Goal: Use online tool/utility: Use online tool/utility

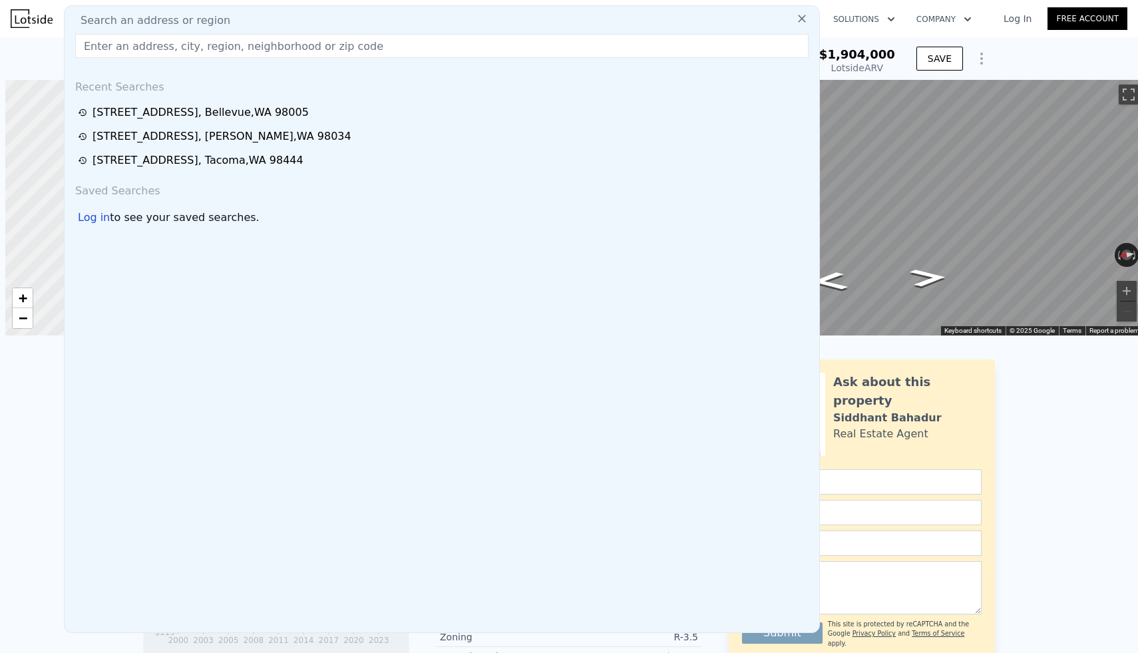
scroll to position [0, 1049]
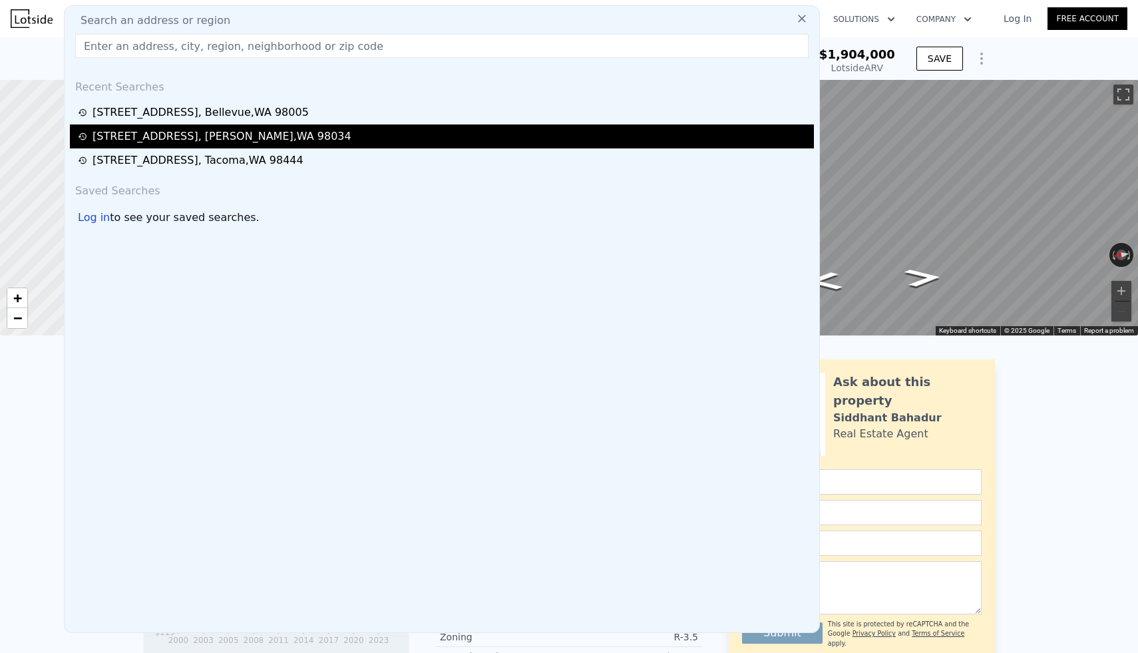
click at [235, 140] on div "[STREET_ADDRESS]" at bounding box center [222, 136] width 259 height 16
type input "2.75"
type input "1520"
type input "2700"
type input "7000"
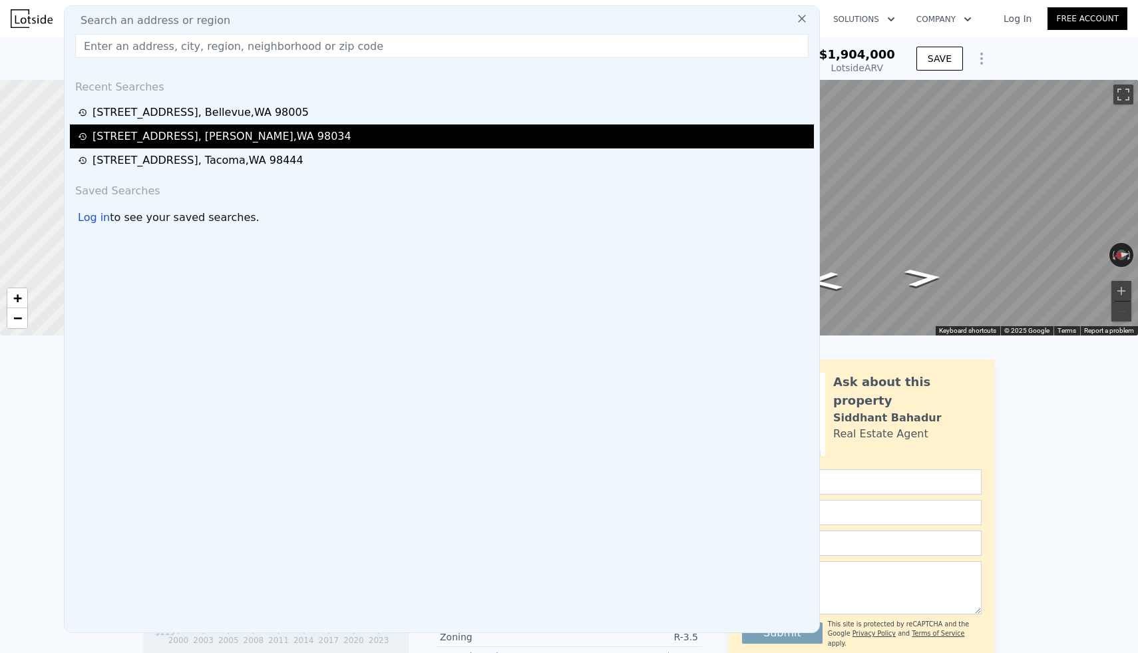
type input "8500"
type input "$ 1,367,000"
type input "7"
type input "$ 970,253"
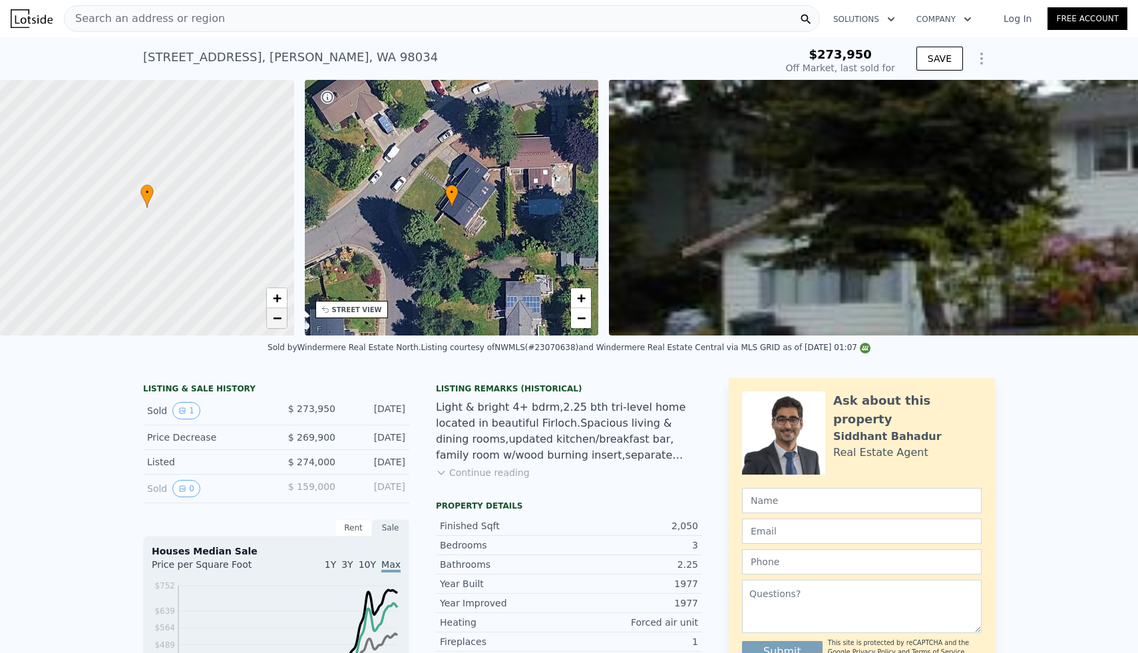
click at [284, 321] on link "−" at bounding box center [277, 318] width 20 height 20
click at [582, 300] on span "+" at bounding box center [581, 298] width 9 height 17
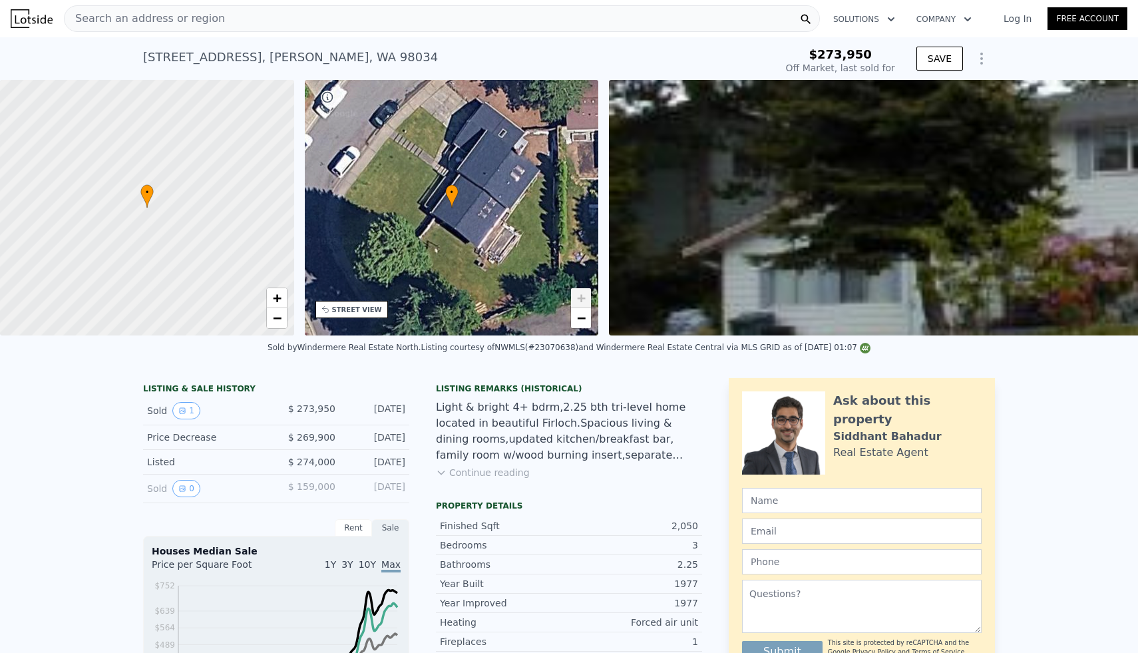
click at [582, 300] on span "+" at bounding box center [581, 298] width 9 height 17
click at [580, 312] on span "−" at bounding box center [581, 317] width 9 height 17
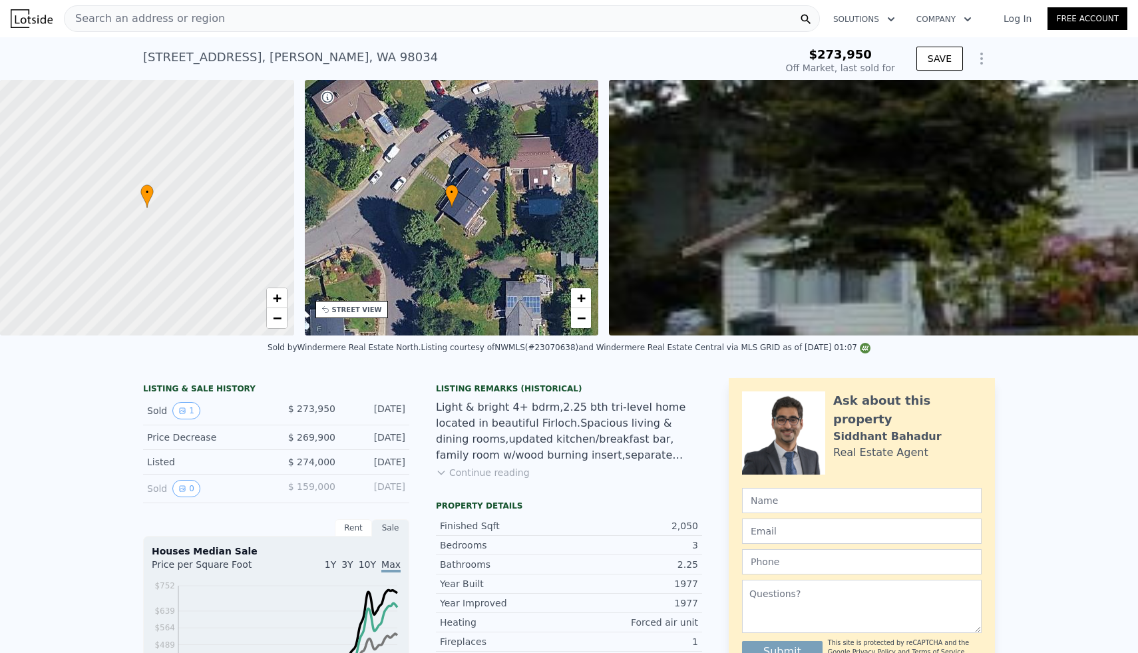
click at [428, 18] on div "Search an address or region" at bounding box center [442, 18] width 756 height 27
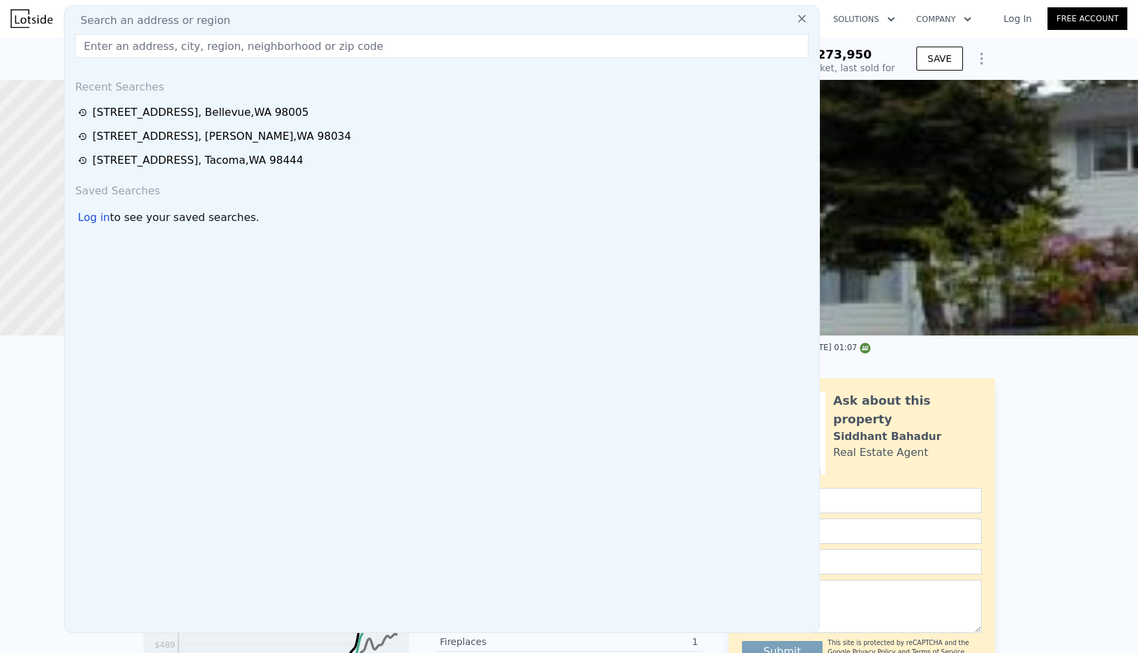
paste input "1716 NE 56th"
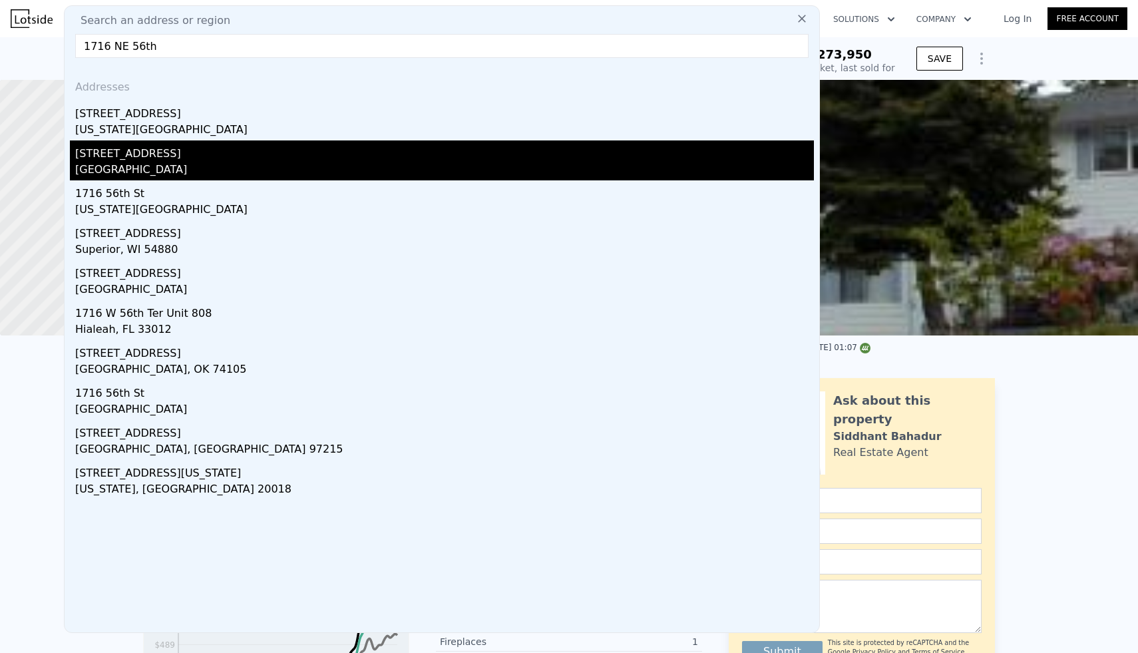
type input "1716 NE 56th"
click at [112, 164] on div "[GEOGRAPHIC_DATA]" at bounding box center [444, 171] width 739 height 19
type input "1"
type input "1360"
type input "2600"
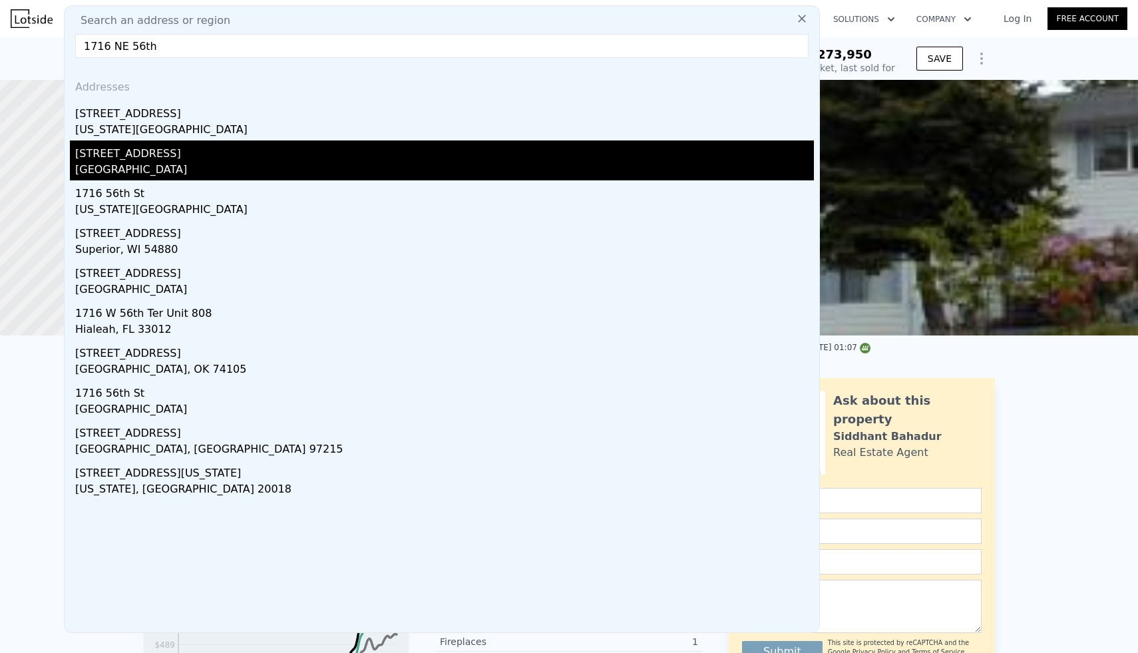
type input "3300"
type input "5292"
type input "$ 1,318,000"
type input "8"
type input "$ 30,005"
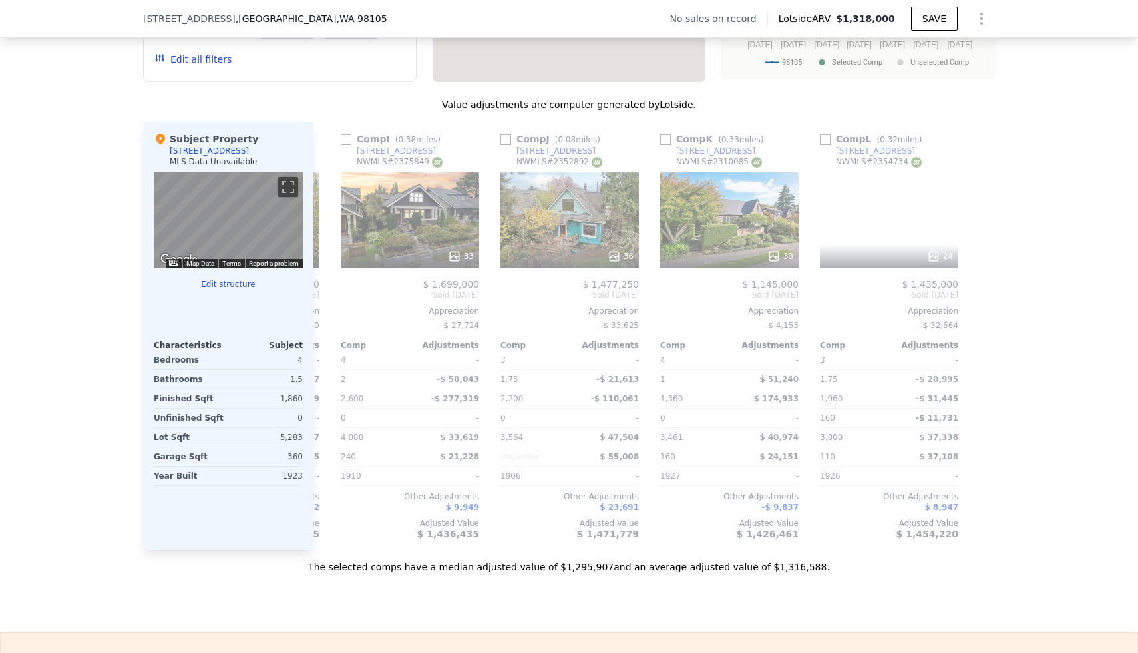
scroll to position [0, 1267]
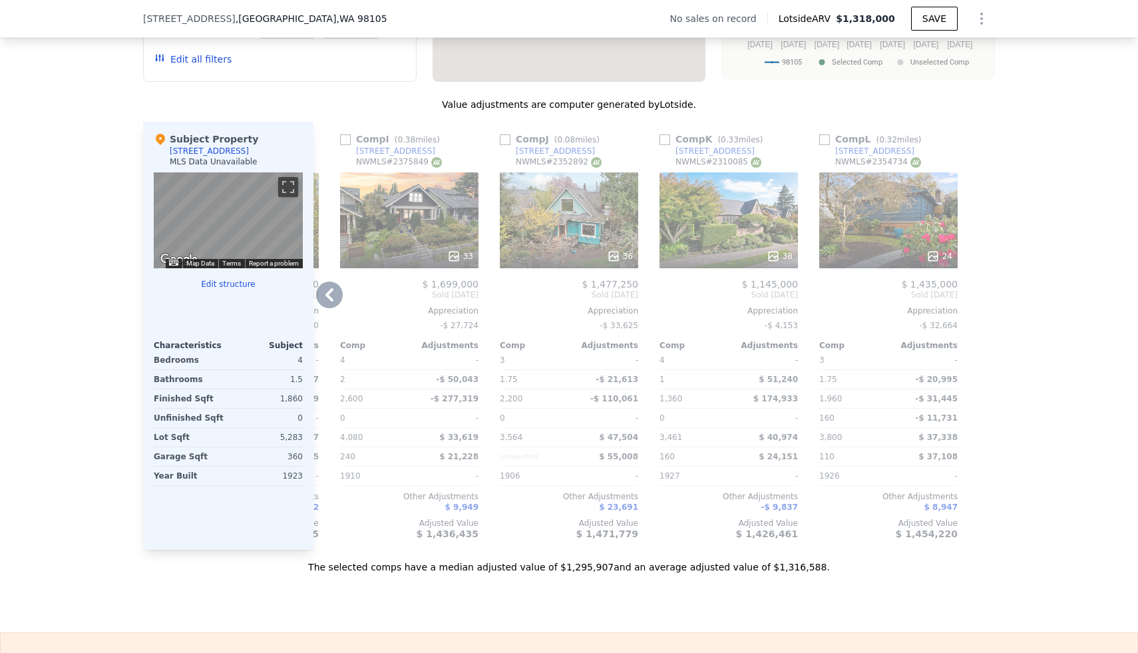
click at [934, 257] on icon at bounding box center [932, 256] width 9 height 9
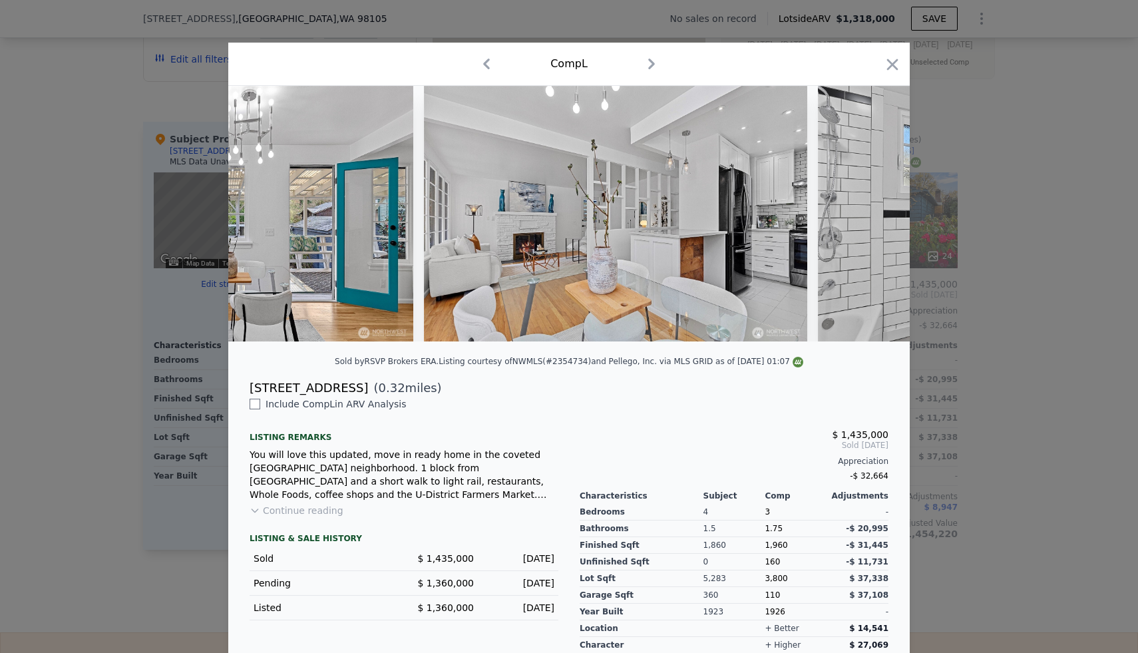
scroll to position [0, 2967]
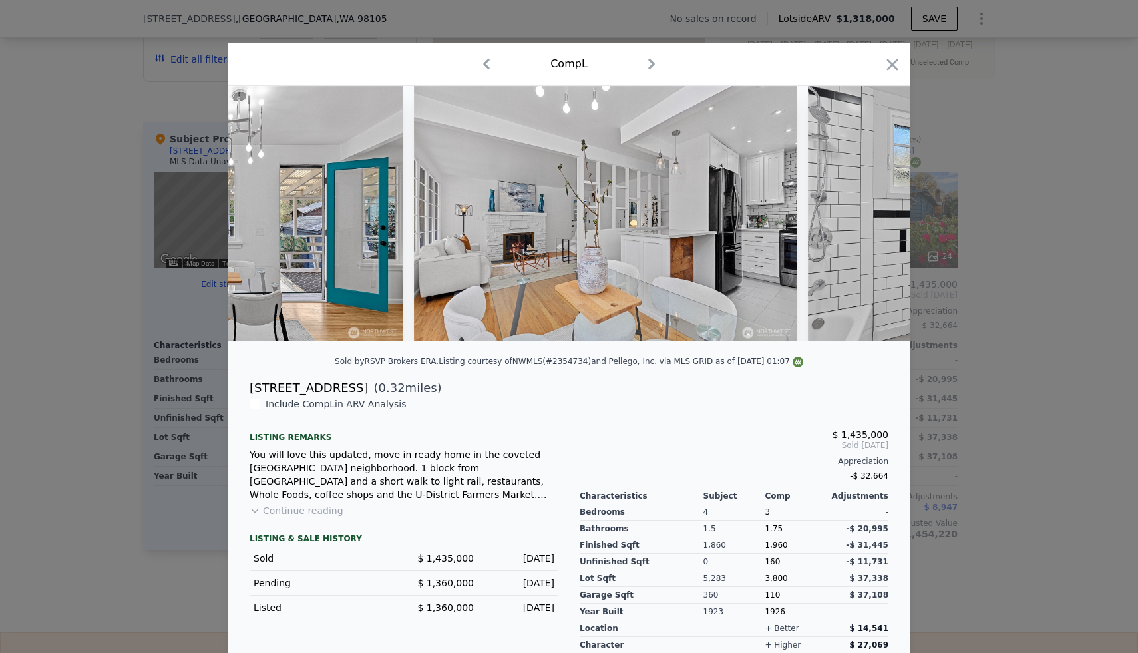
click at [998, 214] on div at bounding box center [569, 326] width 1138 height 653
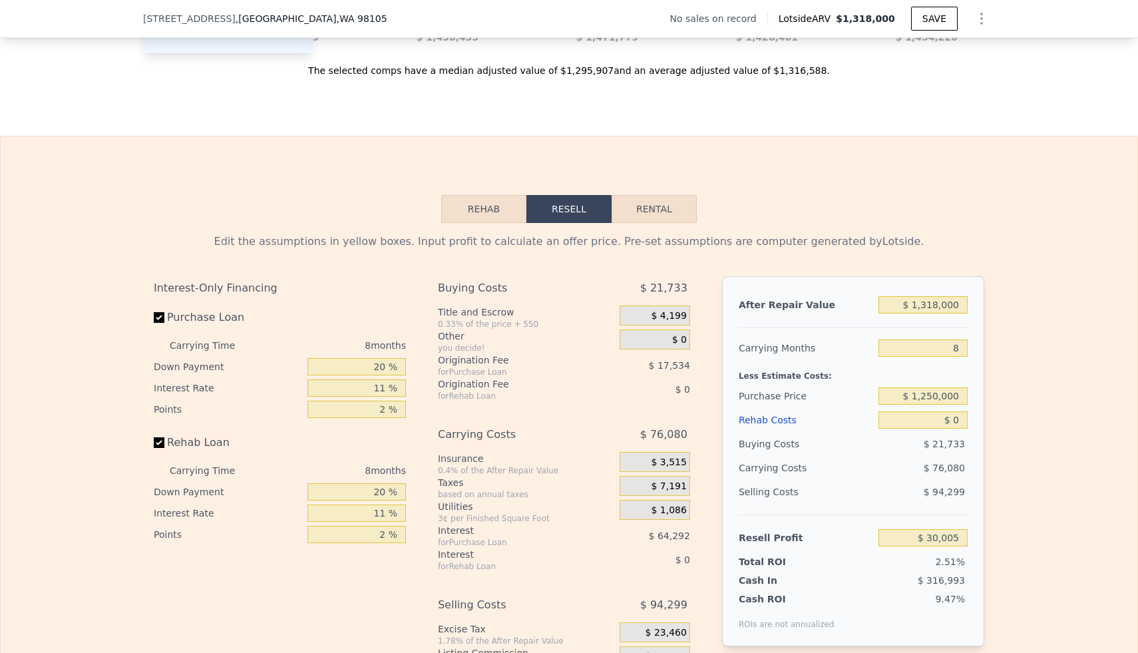
scroll to position [1834, 0]
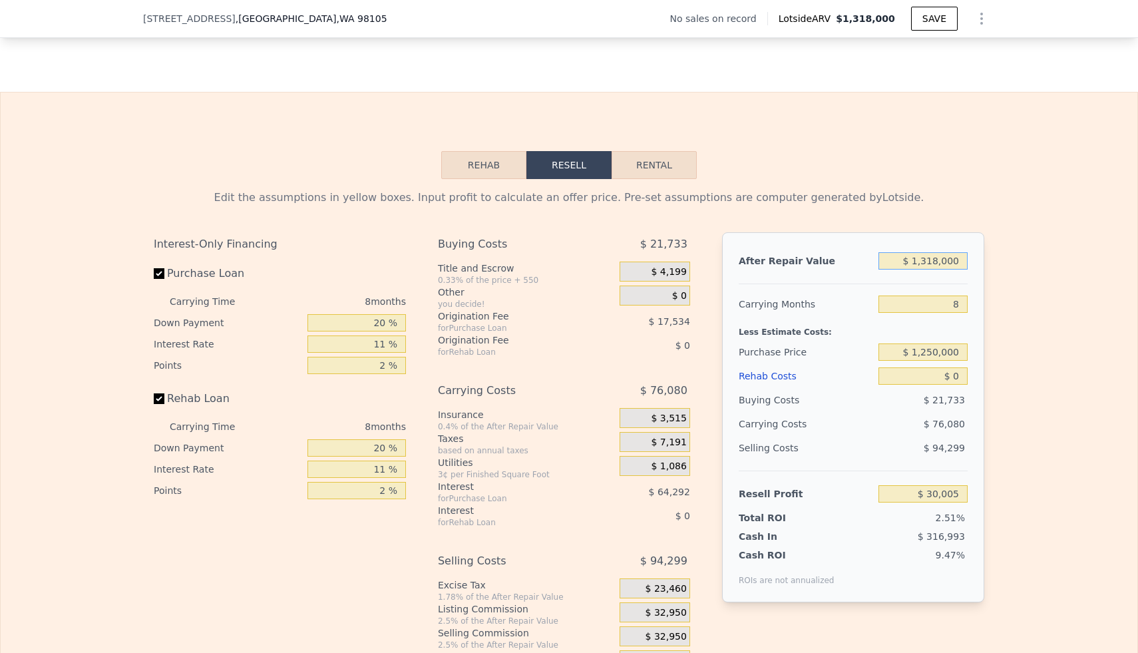
click at [948, 266] on input "$ 1,318,000" at bounding box center [923, 260] width 89 height 17
type input "$ 1"
type input "-$ 1,190,730"
type input "$ 4"
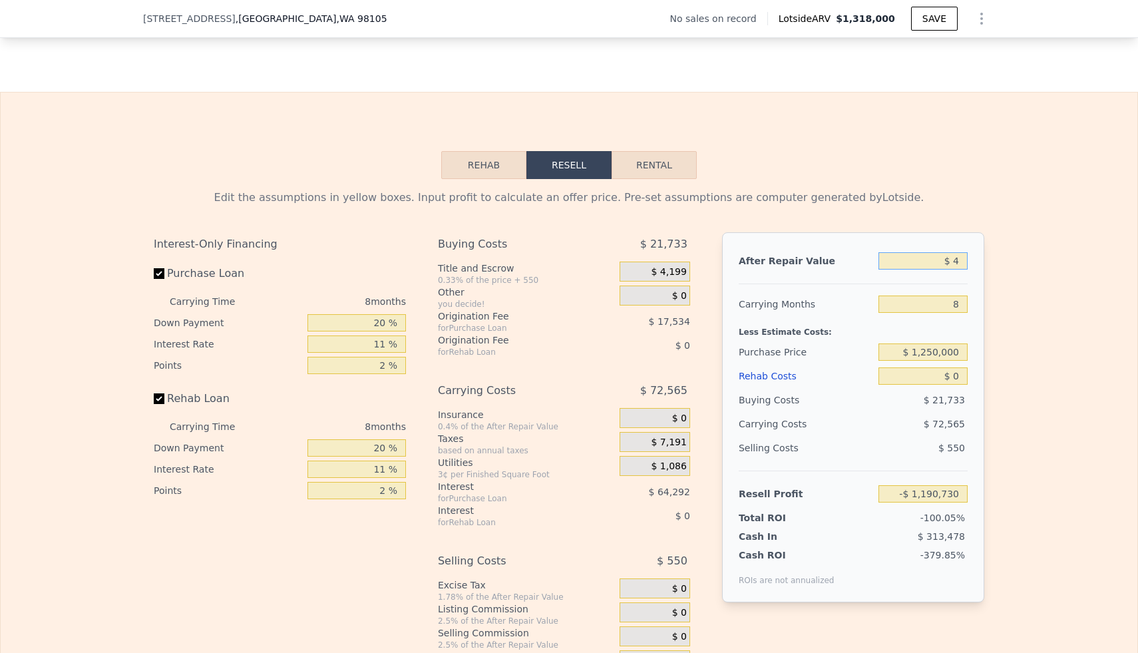
type input "-$ 1,190,727"
type input "$ 40"
type input "-$ 1,190,694"
type input "$ 400"
type input "-$ 1,190,360"
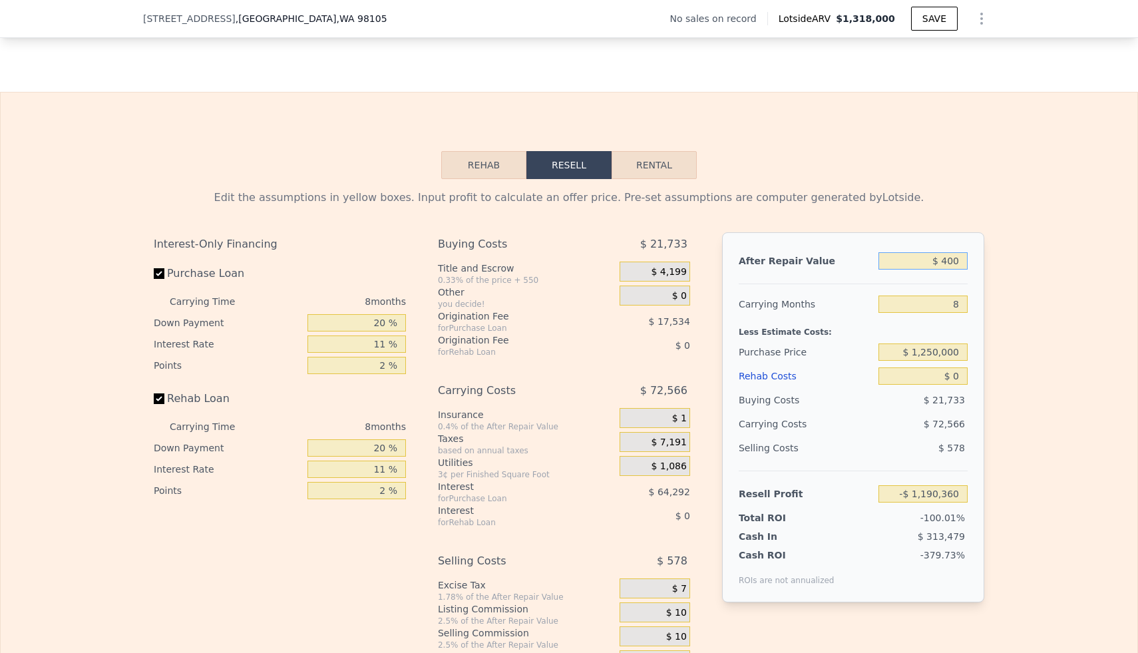
type input "$ 40"
type input "-$ 1,190,694"
type input "$ 4"
type input "-$ 1,190,727"
type input "$ 1"
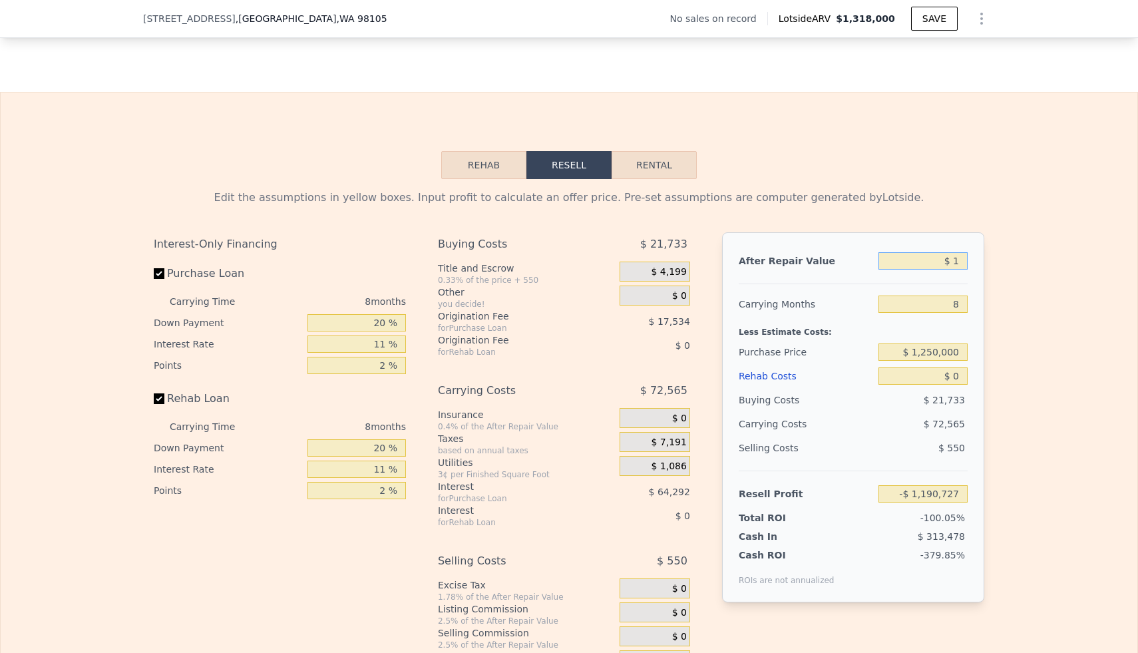
type input "-$ 1,190,730"
type input "$ 14"
type input "-$ 1,190,717"
type input "$ 140"
type input "-$ 1,190,601"
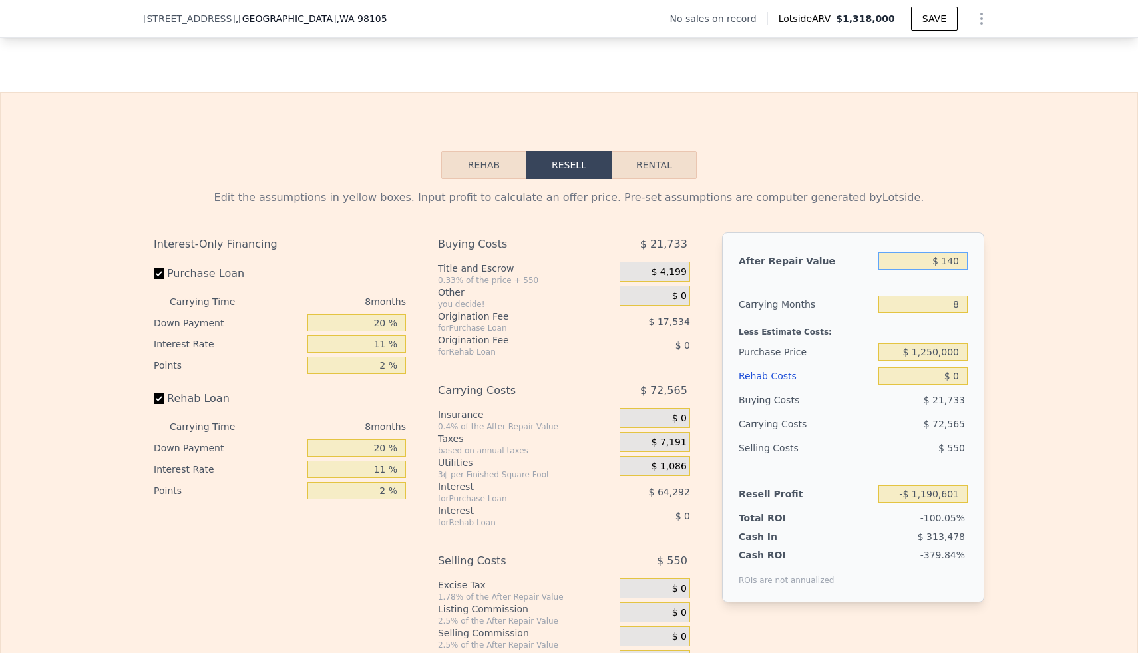
type input "$ 1,400"
type input "-$ 1,189,435"
type input "$ 14,000"
type input "-$ 1,177,764"
type input "$ 140,000"
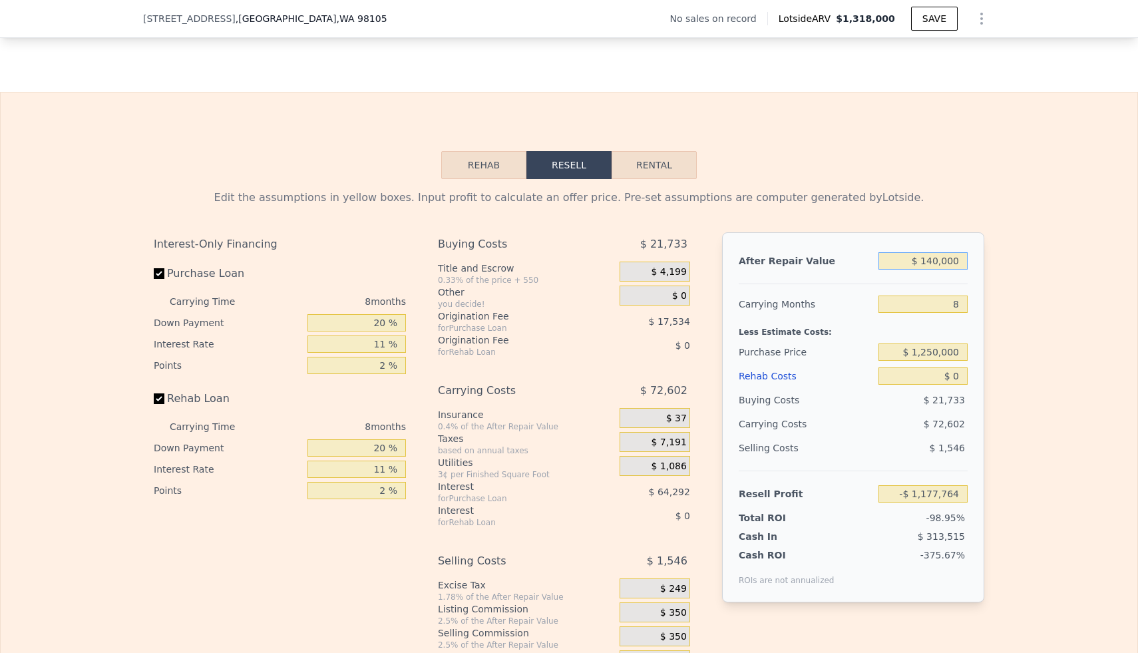
type input "-$ 1,061,062"
type input "$ 1,400,000"
type input "$ 105,954"
type input "$ 1,400,000"
click at [949, 357] on input "$ 1,250,000" at bounding box center [923, 351] width 89 height 17
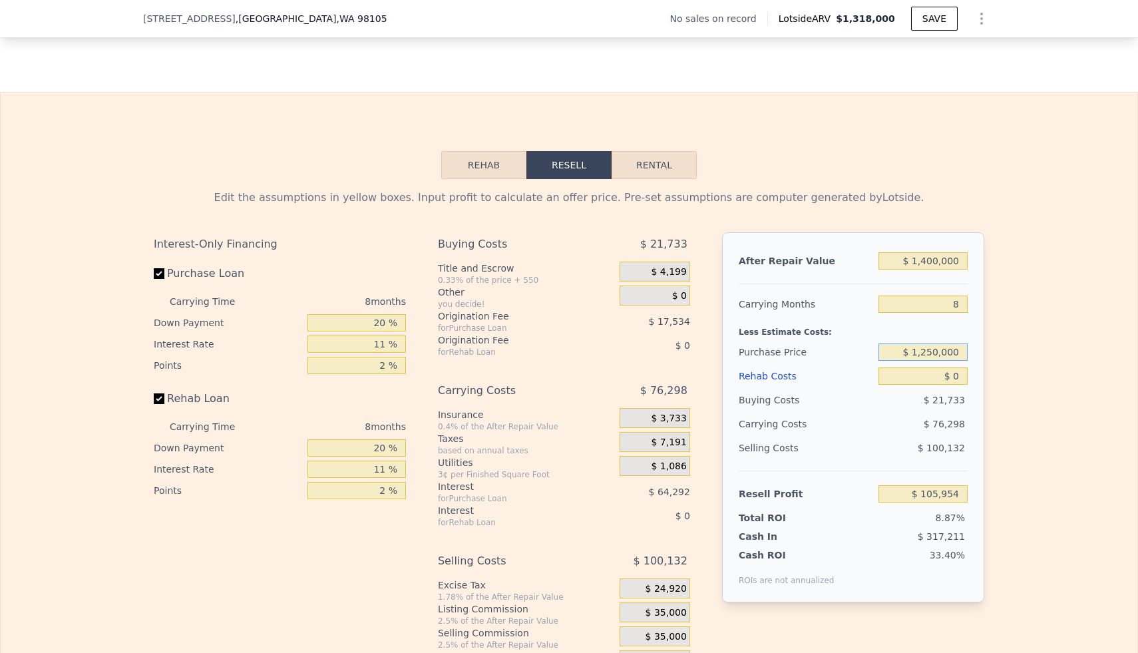
click at [949, 357] on input "$ 1,250,000" at bounding box center [923, 351] width 89 height 17
type input "$ 880,000"
click at [1002, 391] on div "Edit the assumptions in yellow boxes. Input profit to calculate an offer price.…" at bounding box center [569, 426] width 1137 height 495
type input "$ 338,674"
click at [954, 379] on input "$ 0" at bounding box center [923, 375] width 89 height 17
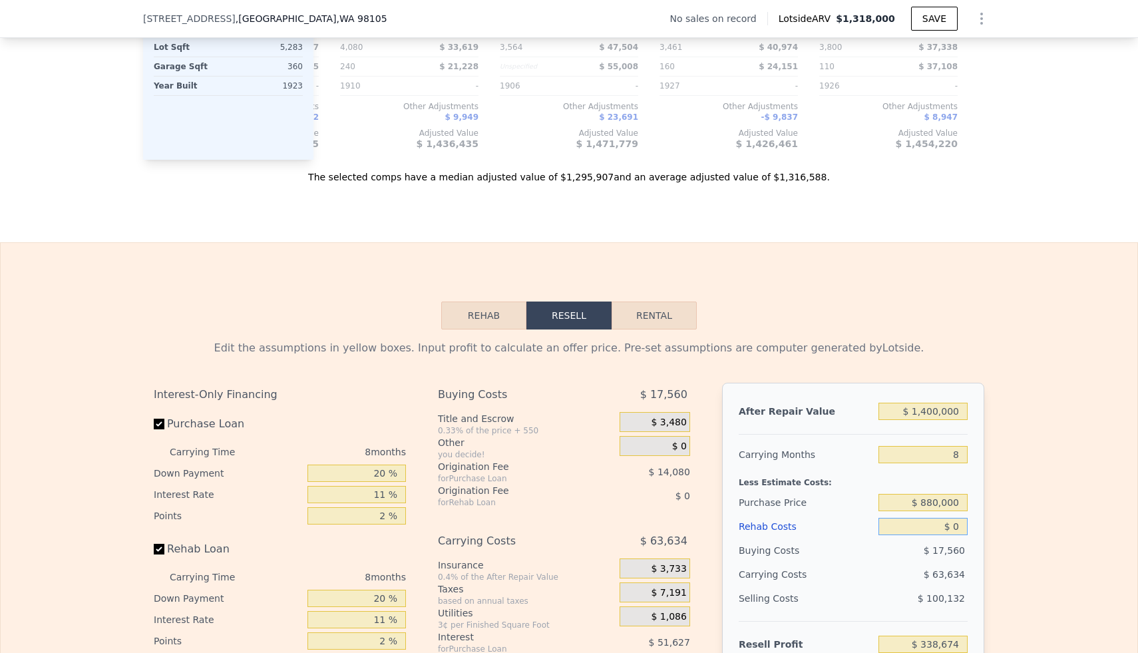
scroll to position [1685, 0]
type input "$ 10"
type input "$ 338,664"
type input "$ 170"
type input "$ 338,493"
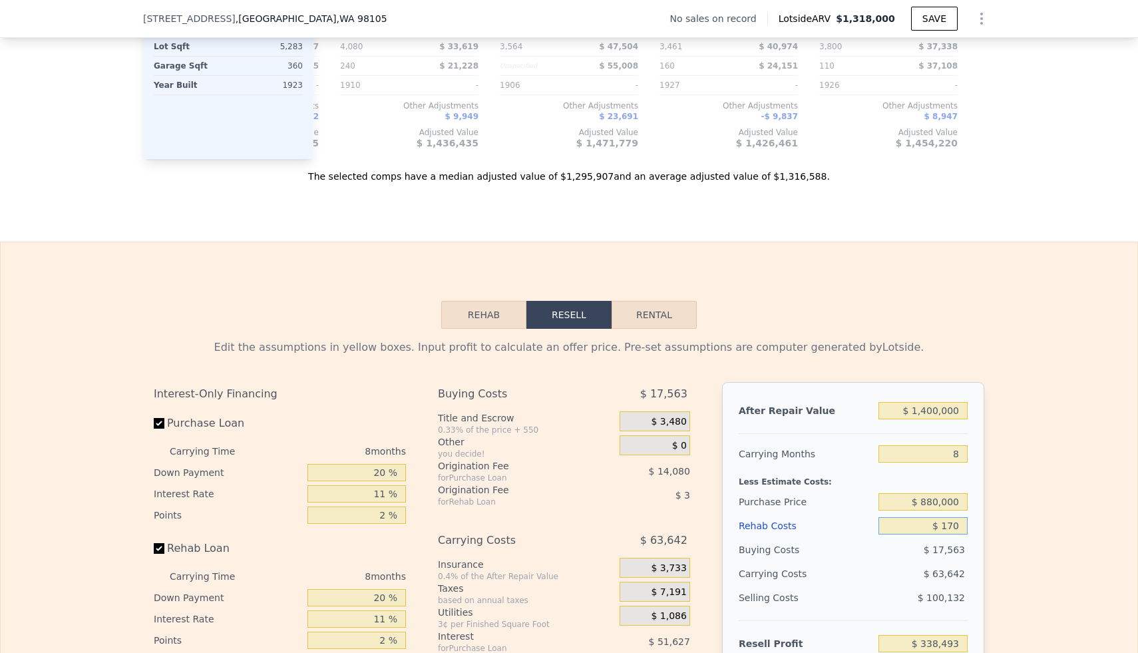
type input "$ 1,750"
type input "$ 336,792"
type input "$ 17,500"
type input "$ 319,870"
type input "$ 175,000"
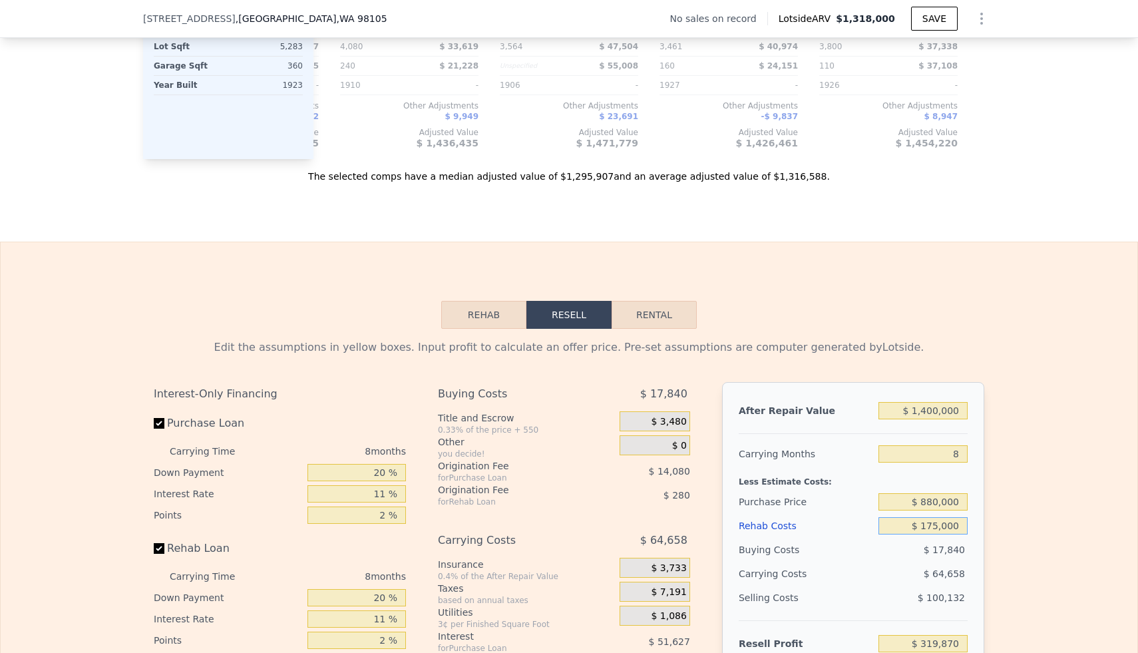
type input "$ 150,610"
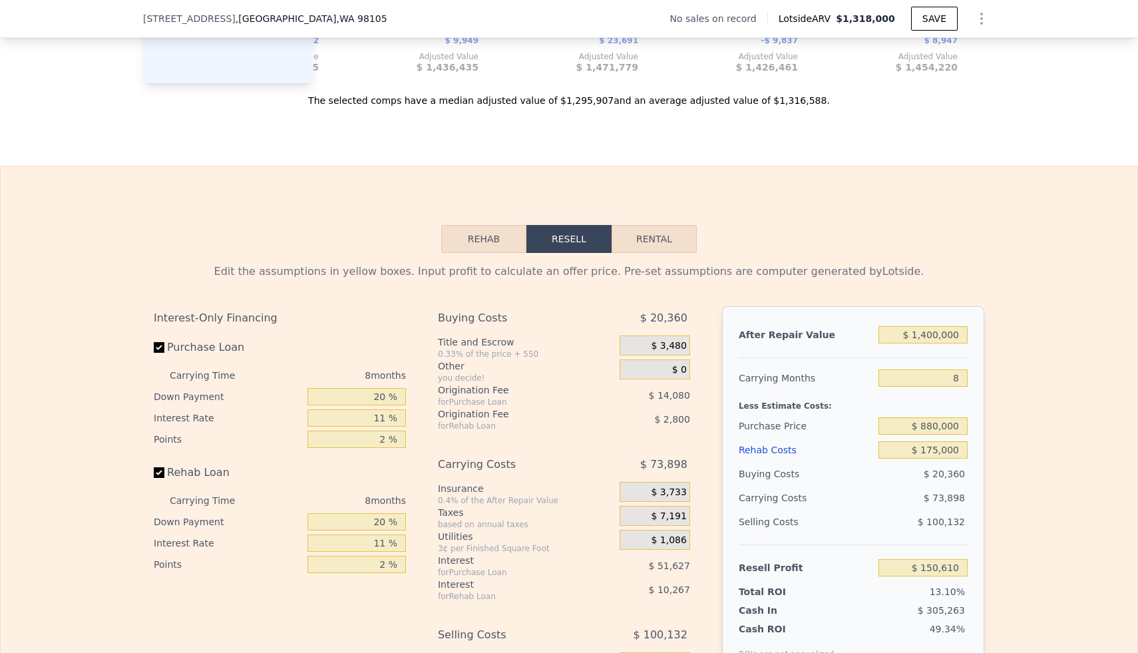
click at [988, 302] on div "Edit the assumptions in yellow boxes. Input profit to calculate an offer price.…" at bounding box center [569, 500] width 852 height 495
click at [940, 452] on input "$ 175,000" at bounding box center [923, 449] width 89 height 17
type input "$ 1"
type input "$ 338,673"
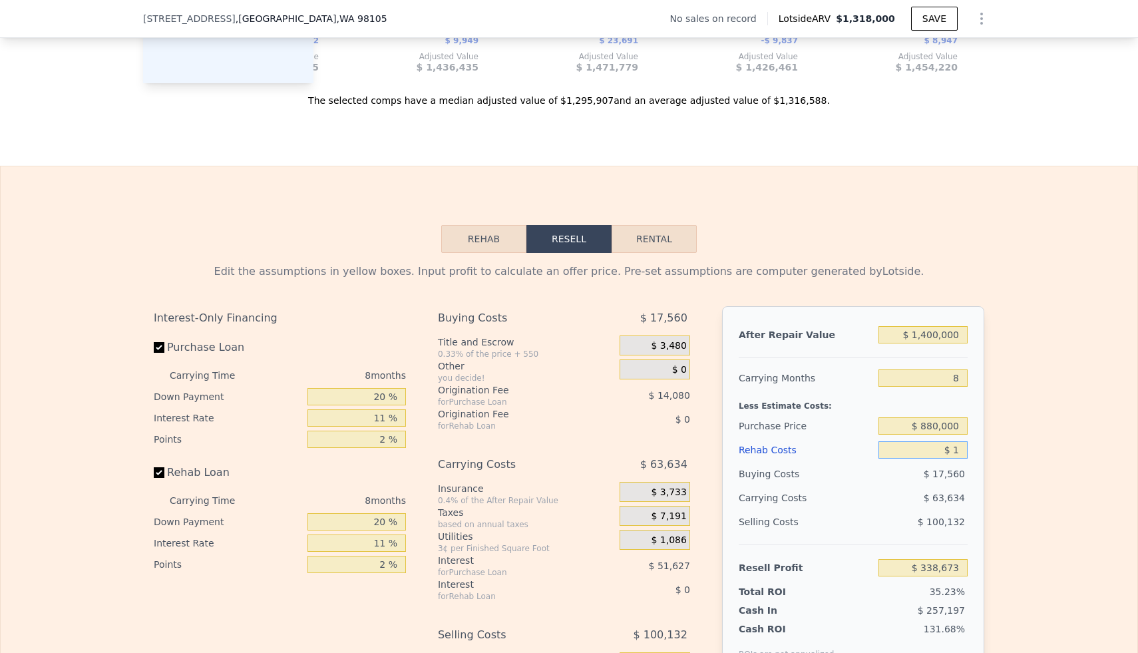
type input "$ 15"
type input "$ 338,659"
type input "$ 150"
type input "$ 338,514"
type input "$ 1,500"
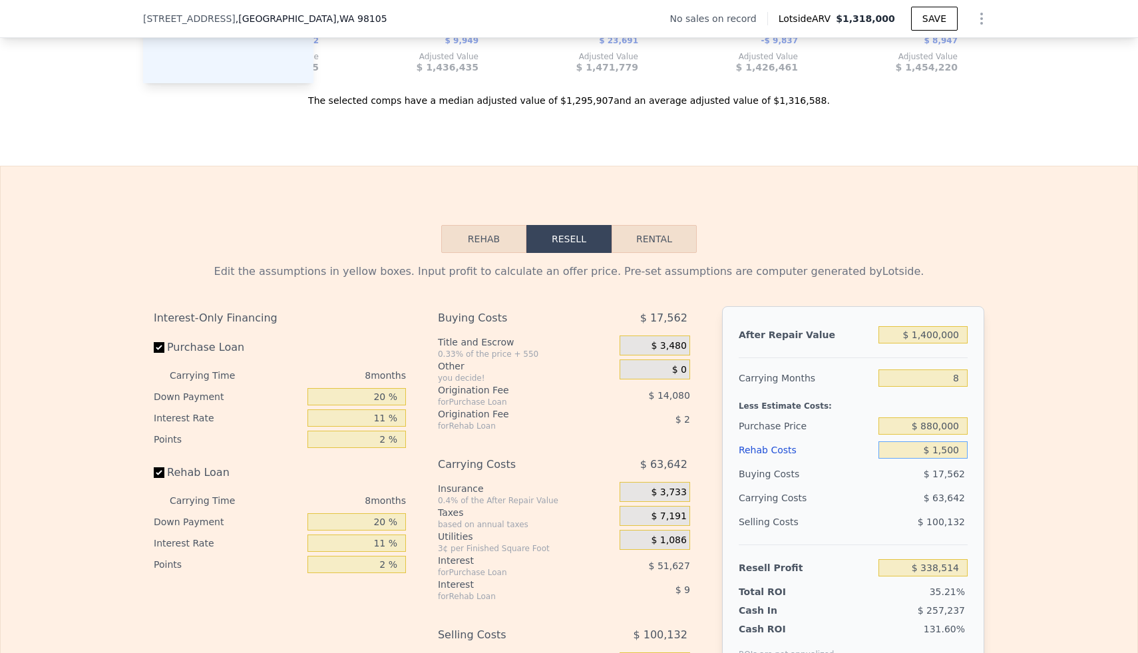
type input "$ 337,062"
type input "$ 15,000"
type input "$ 322,554"
type input "$ 150,000"
type input "$ 177,474"
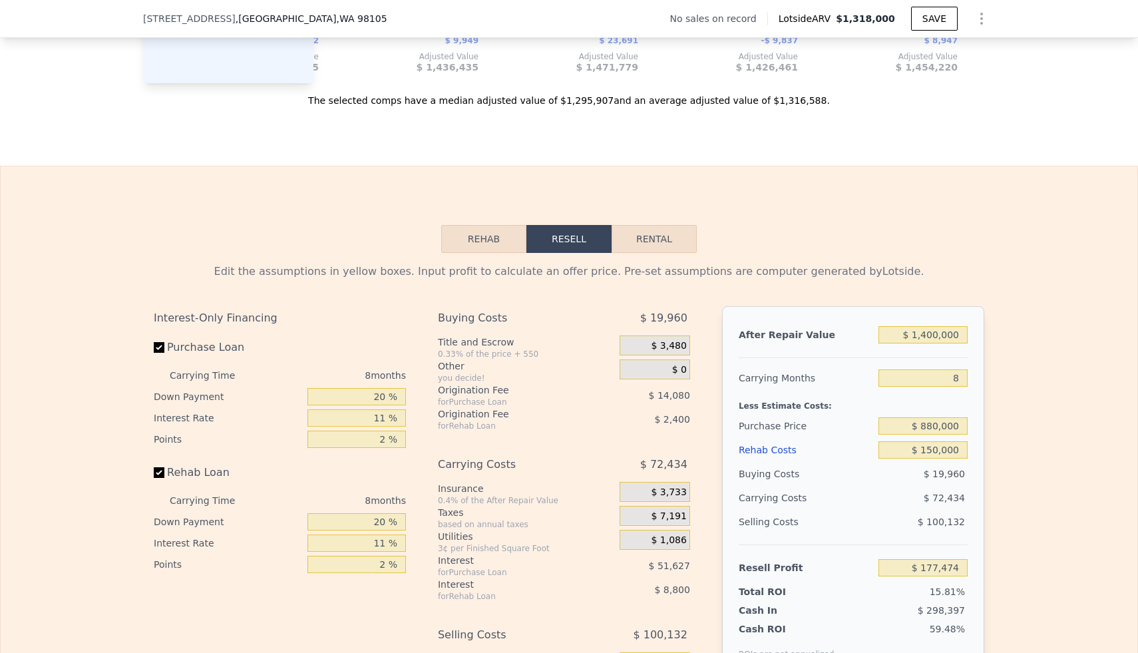
click at [1058, 394] on div "Edit the assumptions in yellow boxes. Input profit to calculate an offer price.…" at bounding box center [569, 500] width 1137 height 495
click at [938, 454] on input "$ 150,000" at bounding box center [923, 449] width 89 height 17
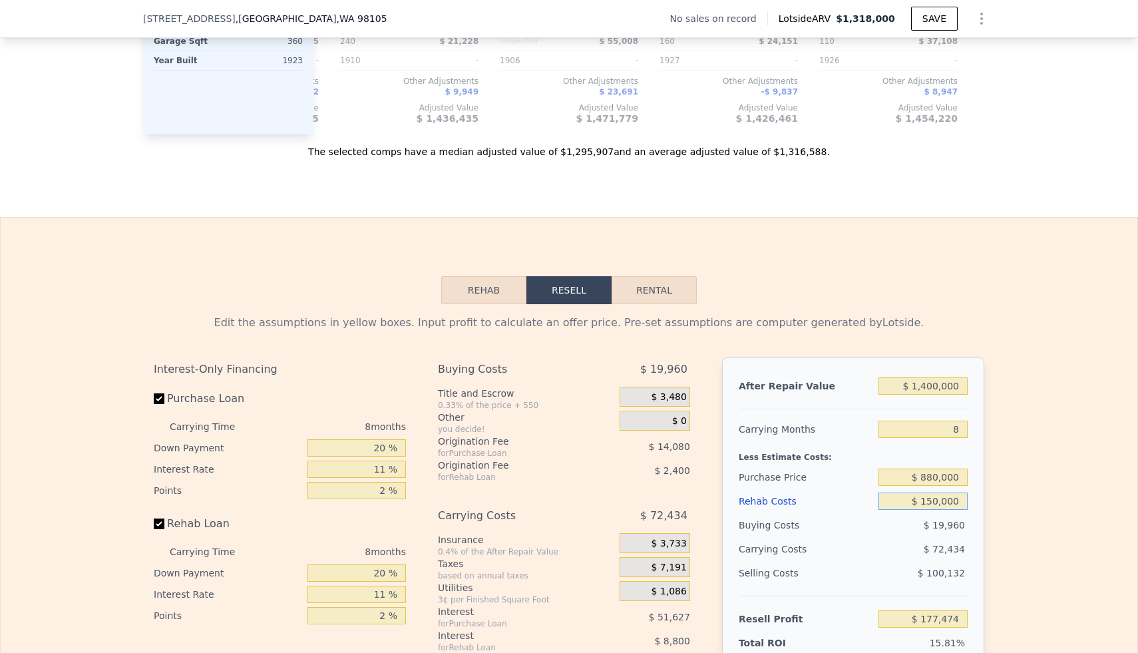
scroll to position [1715, 0]
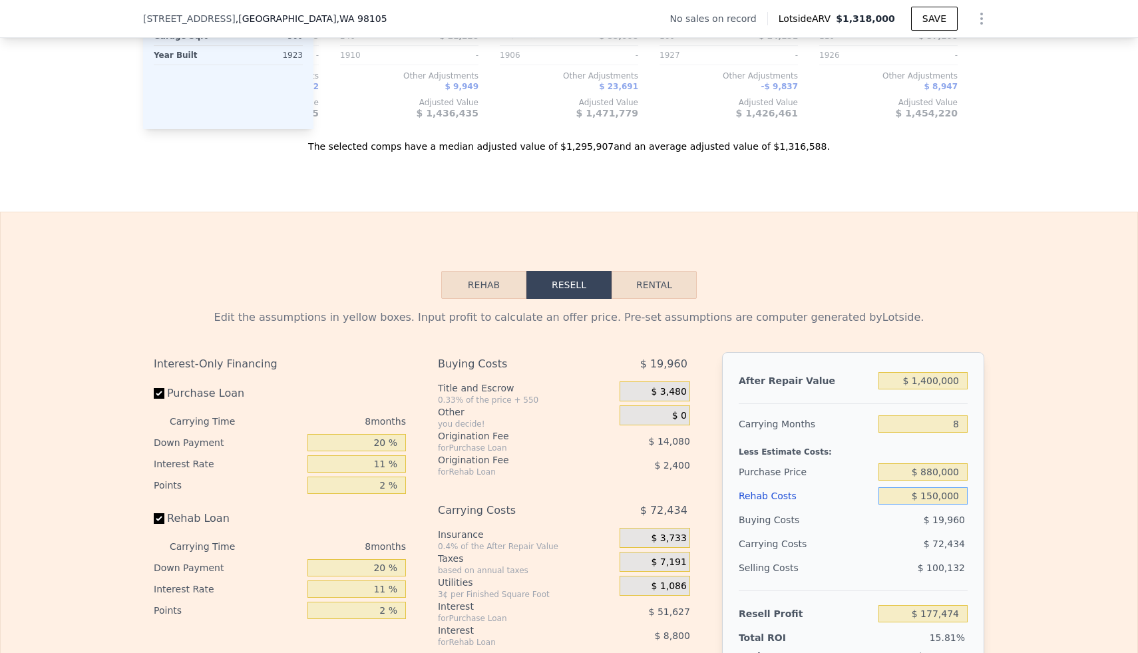
click at [943, 497] on input "$ 150,000" at bounding box center [923, 495] width 89 height 17
type input "$ 1"
type input "$ 338,673"
type input "$ 13"
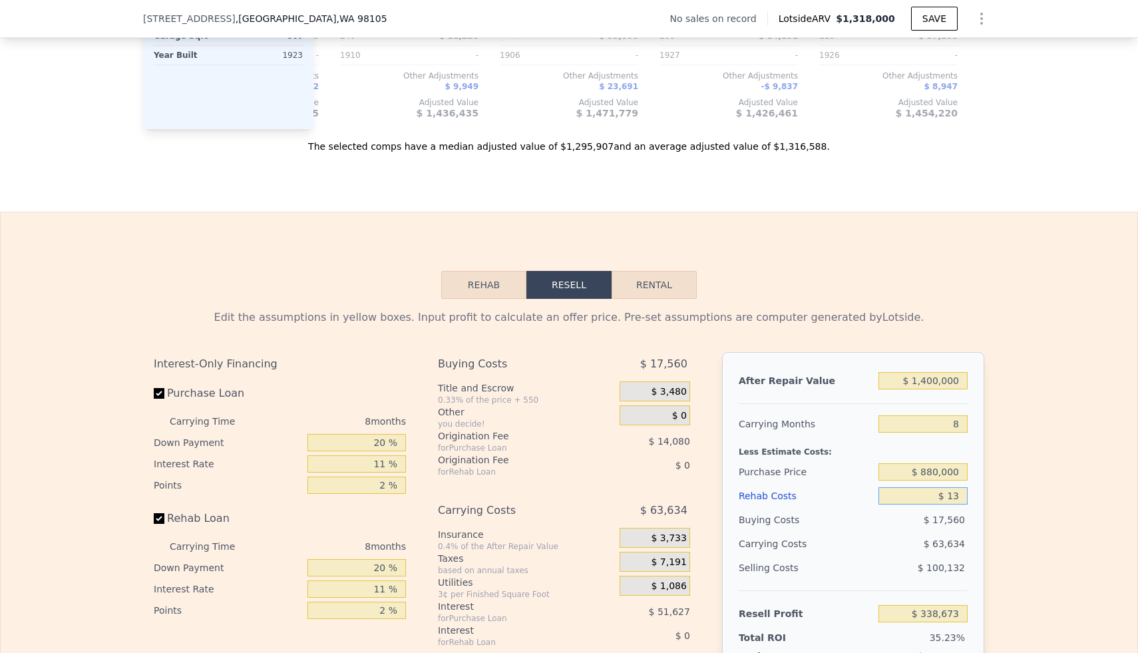
type input "$ 338,661"
type input "$ 130"
type input "$ 338,534"
type input "$ 1,300"
type input "$ 337,273"
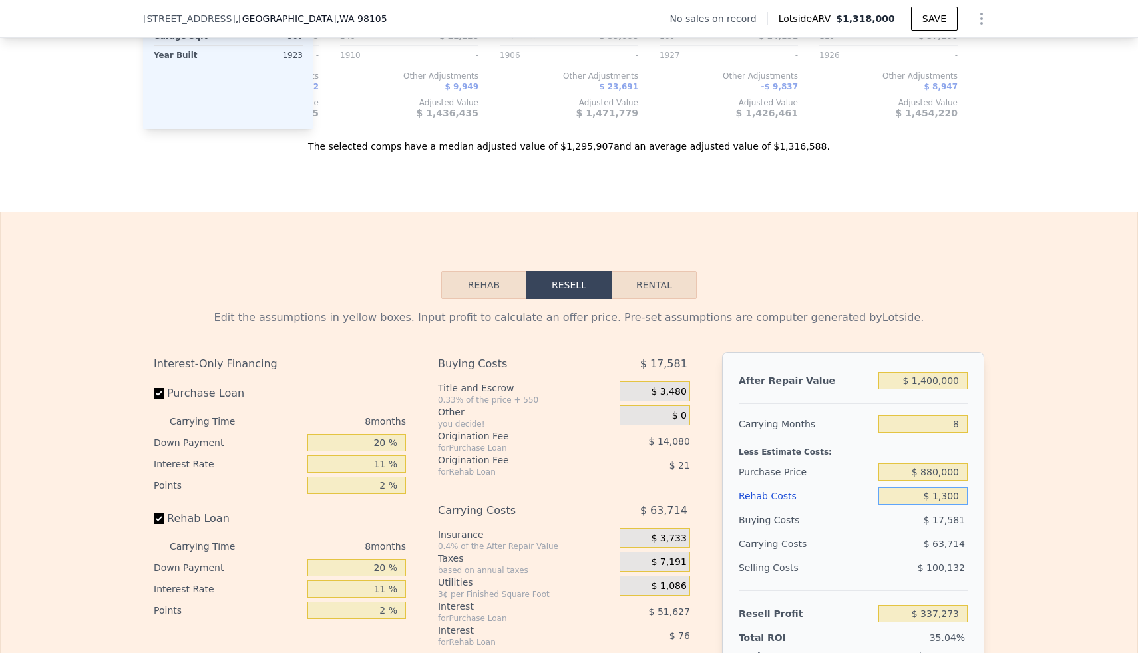
type input "$ 13,000"
type input "$ 324,706"
type input "$ 130,000"
type input "$ 198,970"
click at [1000, 490] on div "Edit the assumptions in yellow boxes. Input profit to calculate an offer price.…" at bounding box center [569, 546] width 1137 height 495
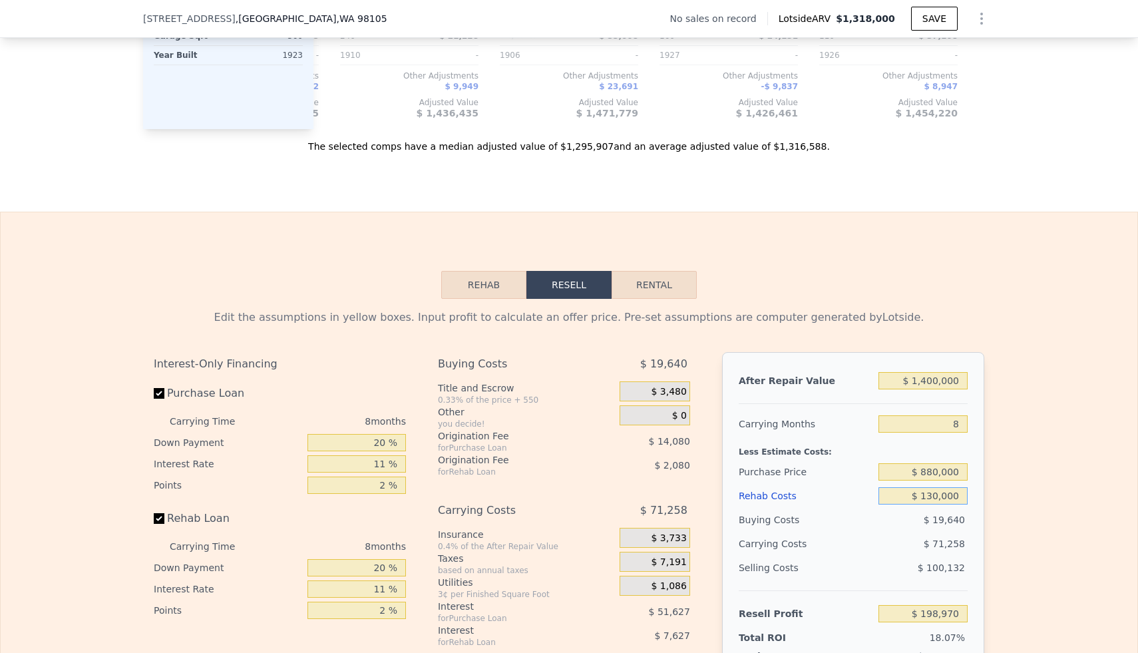
click at [953, 497] on input "$ 130,000" at bounding box center [923, 495] width 89 height 17
type input "$ 12"
type input "$ 338,662"
type input "$ 1"
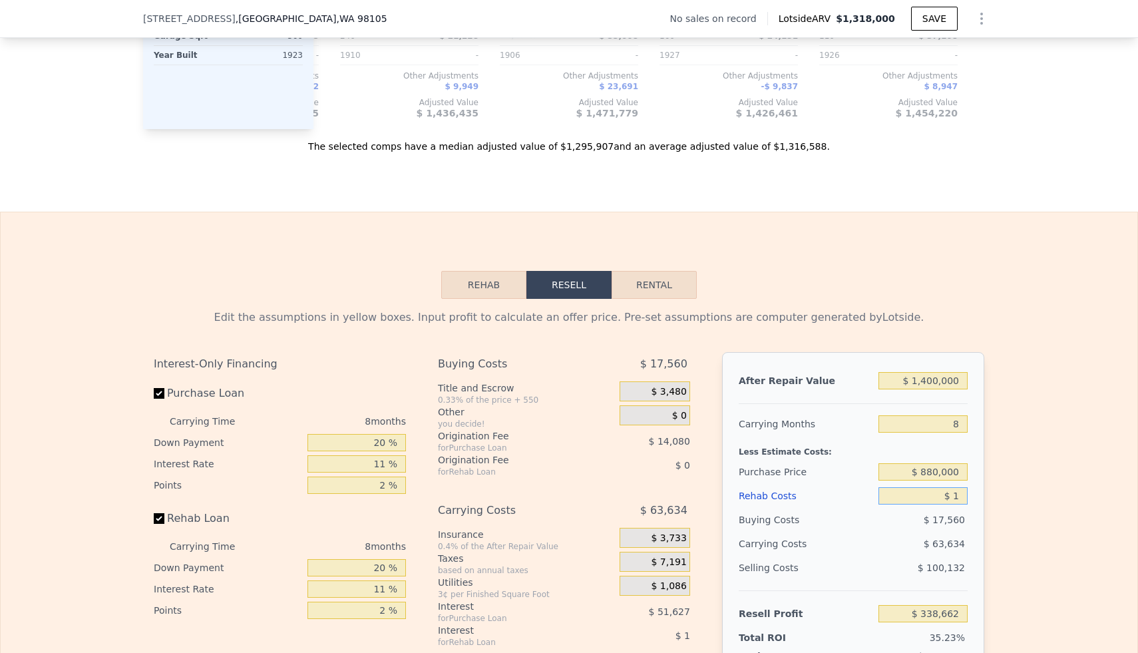
type input "$ 338,673"
type input "$ 14"
type input "$ 338,660"
type input "$ 1,450"
type input "$ 337,113"
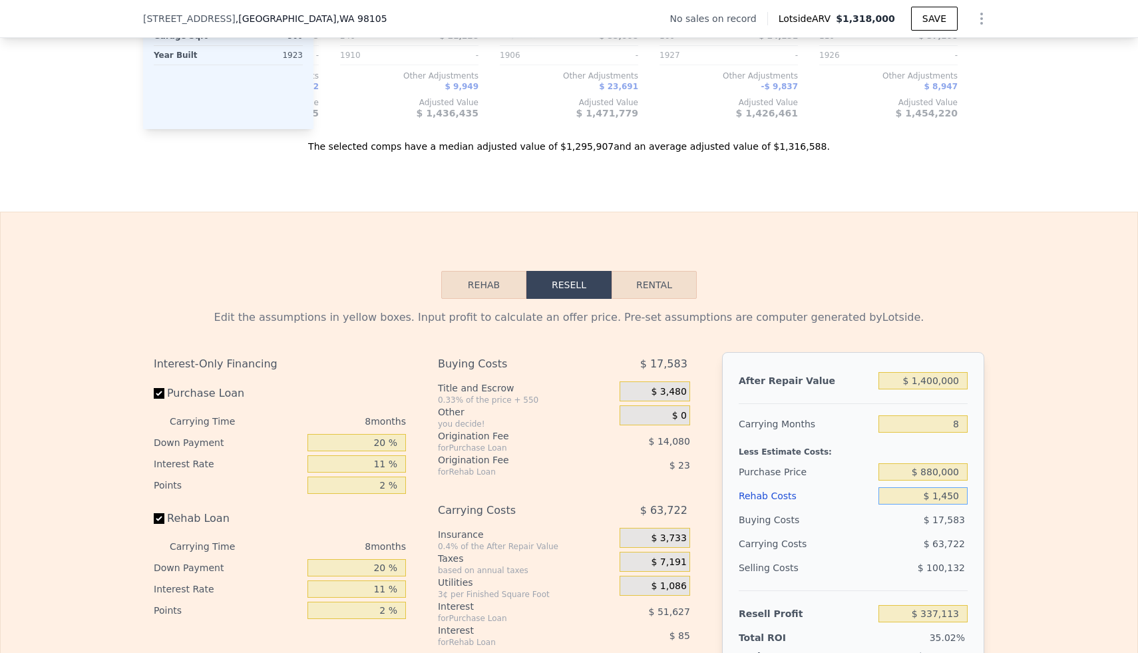
type input "$ 14,500"
type input "$ 323,094"
type input "$ 145,000"
type input "$ 182,850"
type input "$ 145,000"
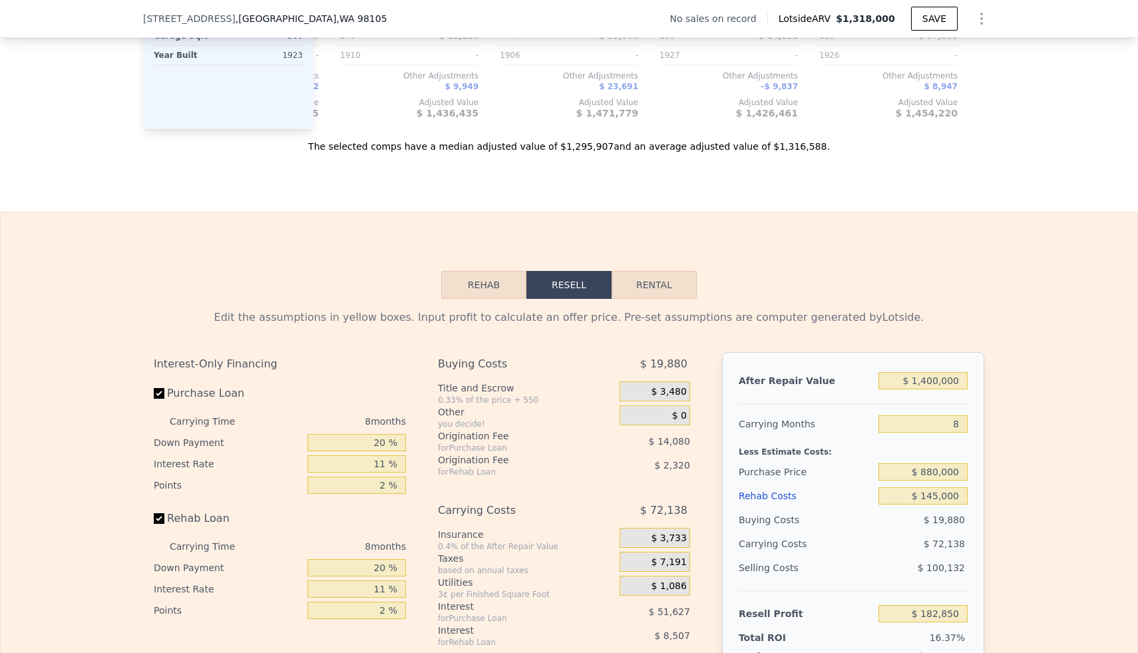
click at [1022, 459] on div "Edit the assumptions in yellow boxes. Input profit to calculate an offer price.…" at bounding box center [569, 546] width 1137 height 495
click at [940, 375] on input "$ 1,400,000" at bounding box center [923, 380] width 89 height 17
type input "$ 1"
type input "-$ 1,113,834"
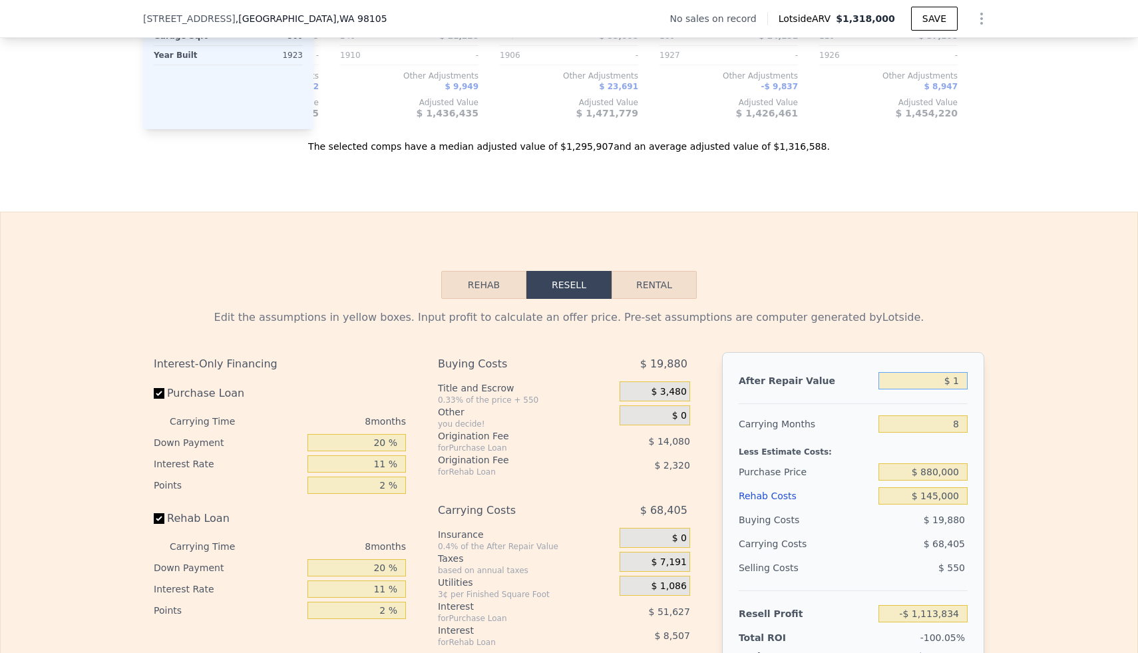
type input "$ 13"
type input "-$ 1,113,822"
type input "$ 135"
type input "-$ 1,113,708"
type input "$ 1,350"
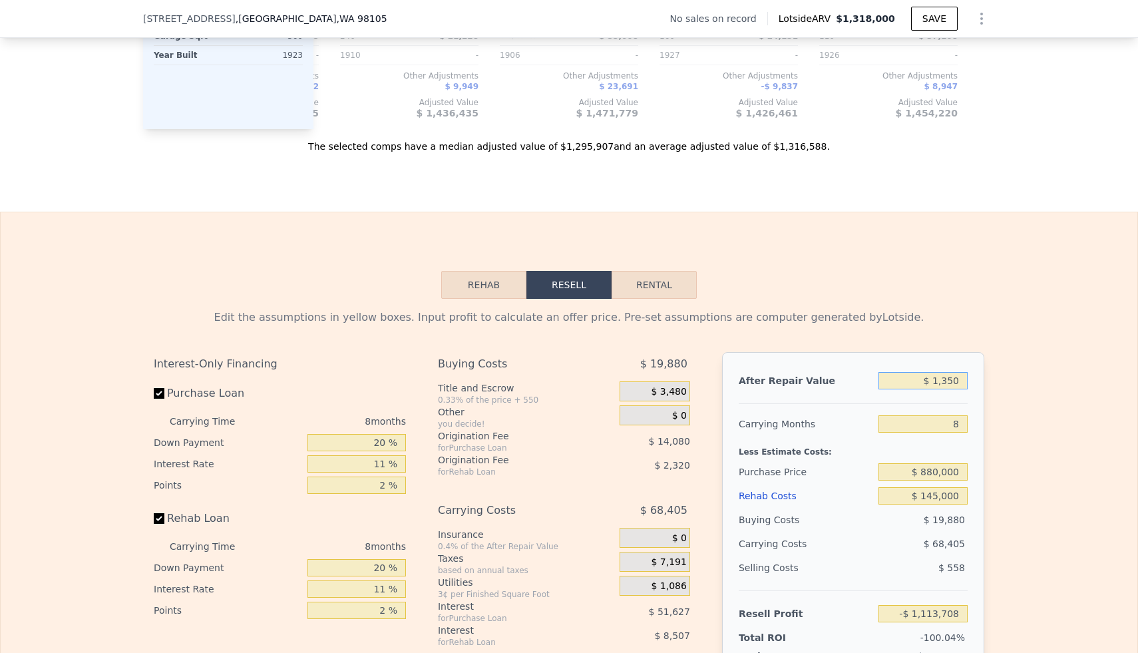
type input "-$ 1,112,585"
type input "$ 13,500"
type input "-$ 1,101,332"
type input "$ 135,000"
type input "-$ 988,798"
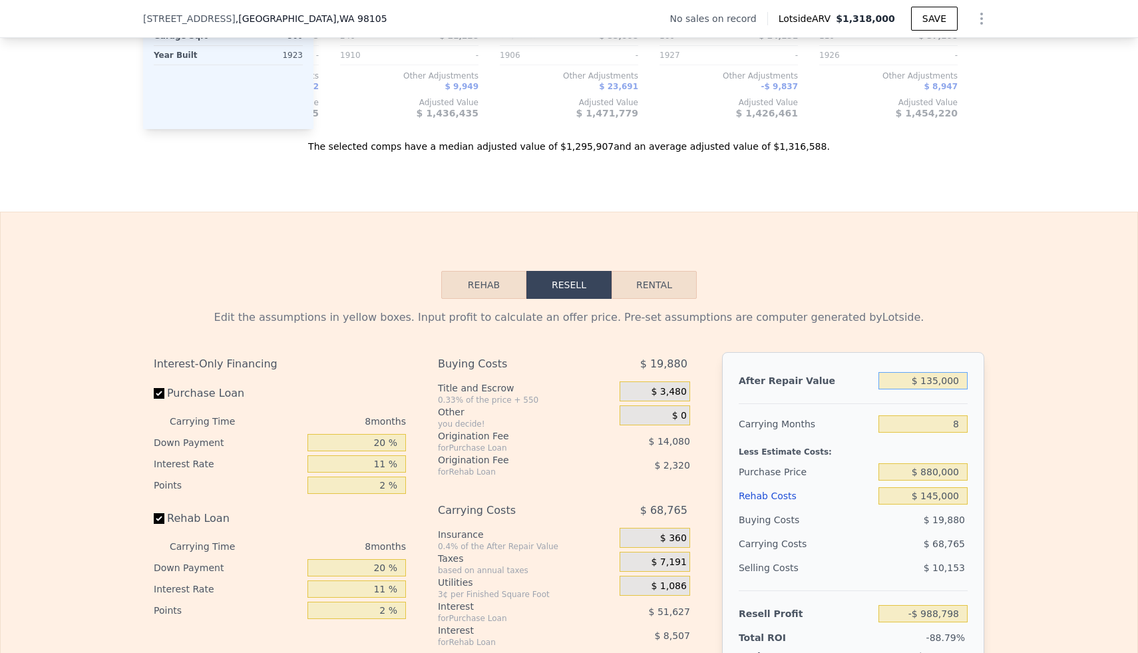
type input "$ 1,350,000"
type input "$ 136,539"
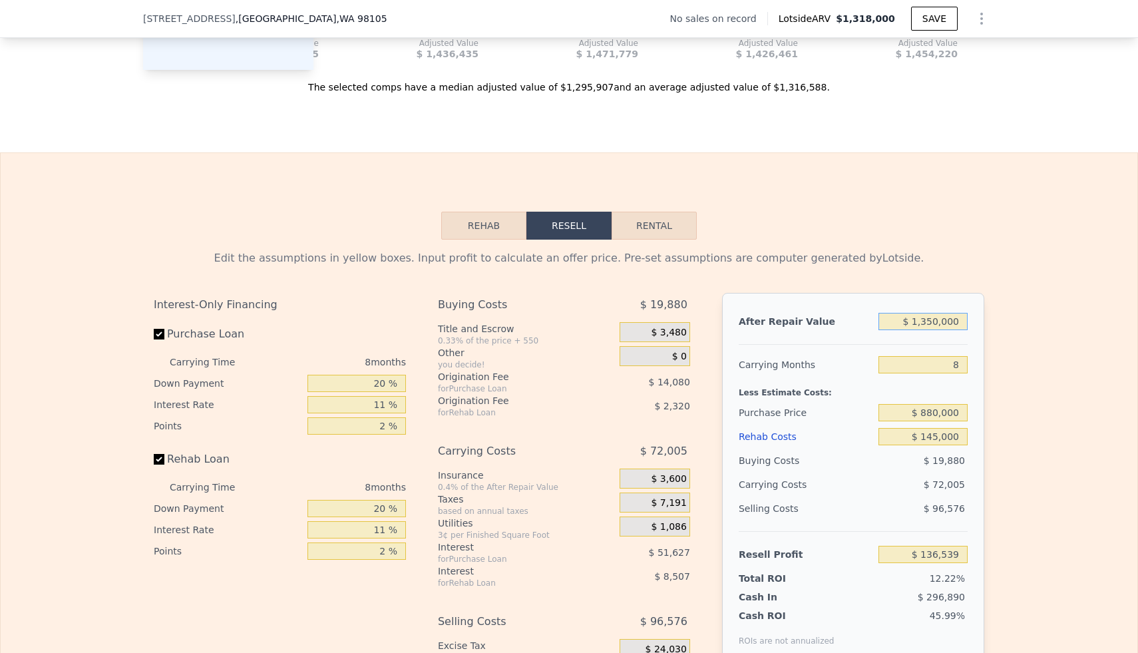
scroll to position [1781, 0]
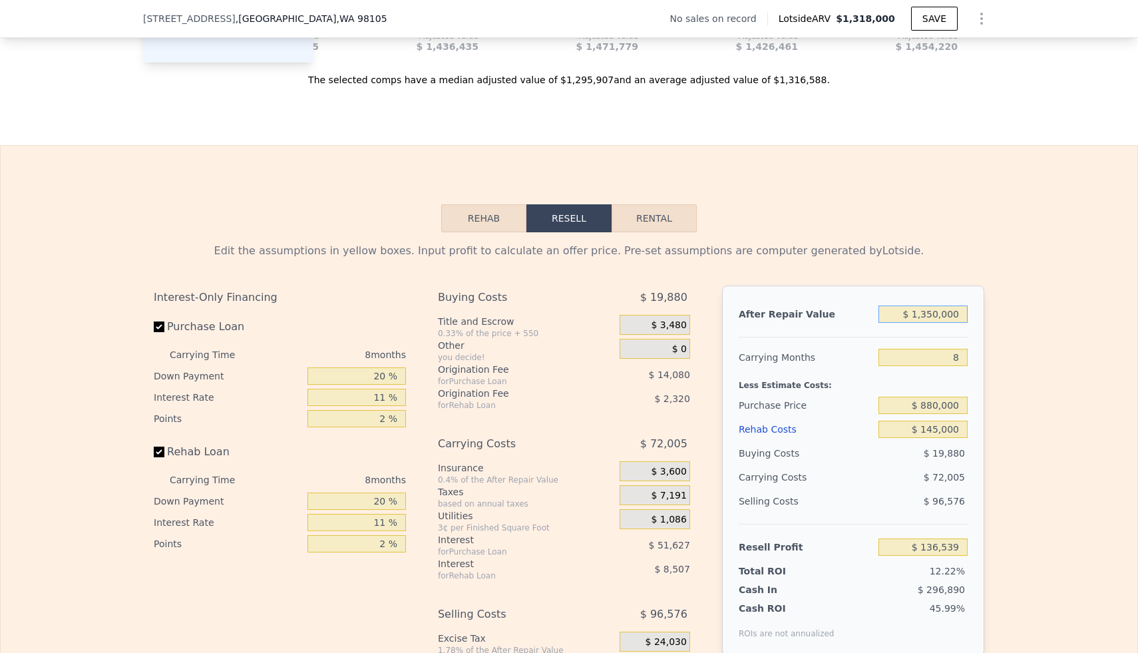
type input "$ 1,318,000"
type input "$ 0"
type input "$ 30,005"
